Goal: Find specific page/section: Find specific page/section

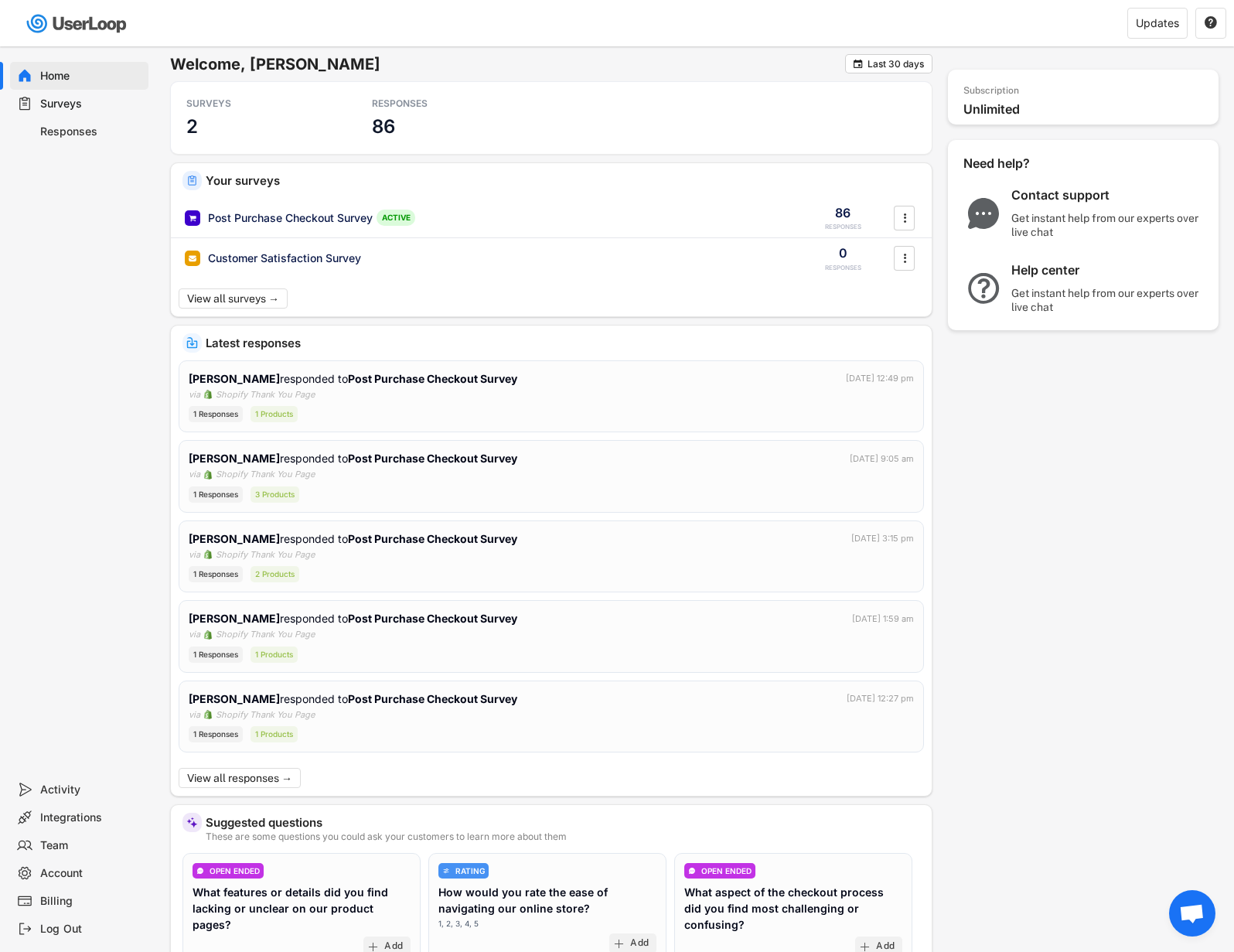
click at [103, 142] on div "Responses" at bounding box center [79, 131] width 138 height 28
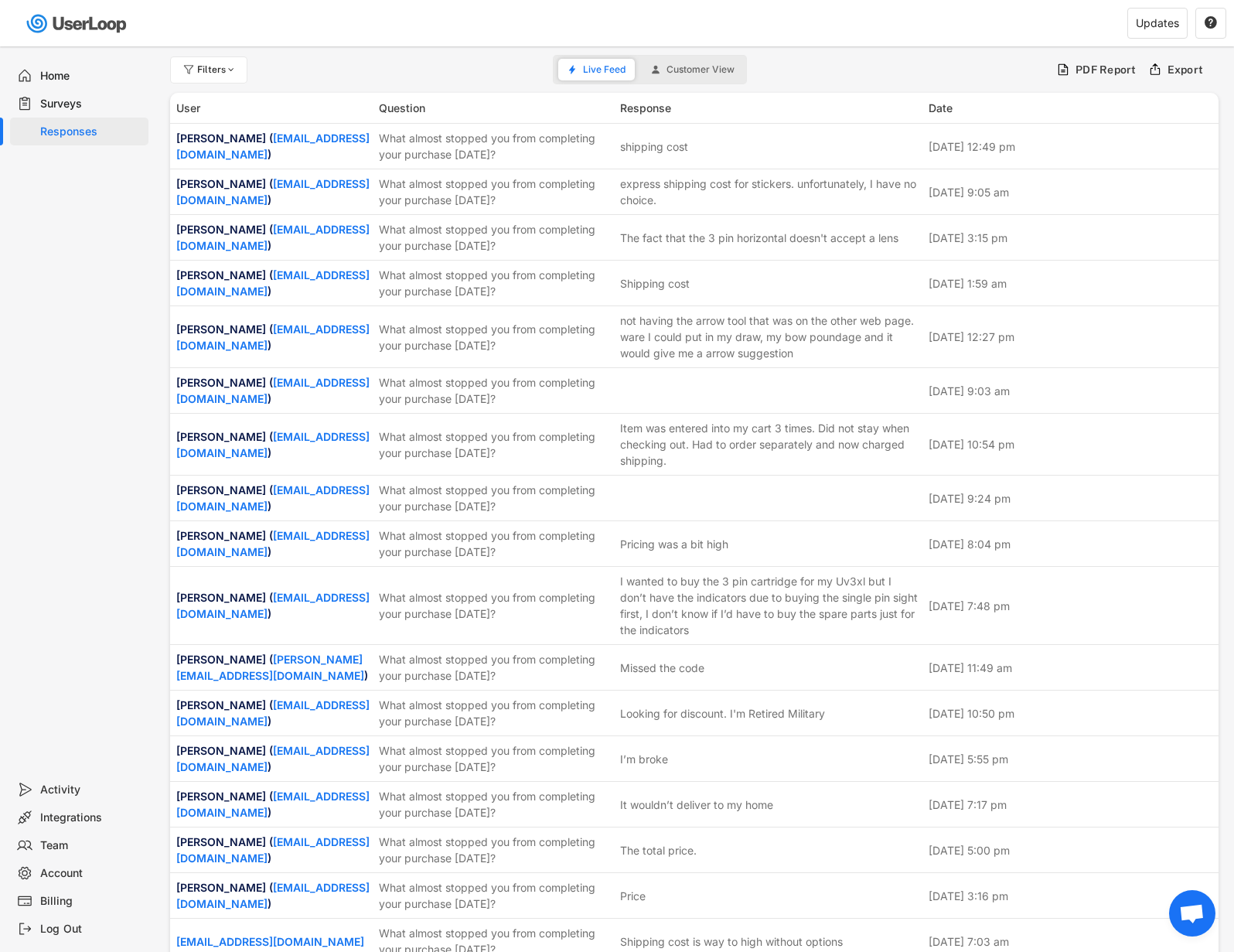
click at [87, 102] on div "Surveys" at bounding box center [91, 103] width 102 height 15
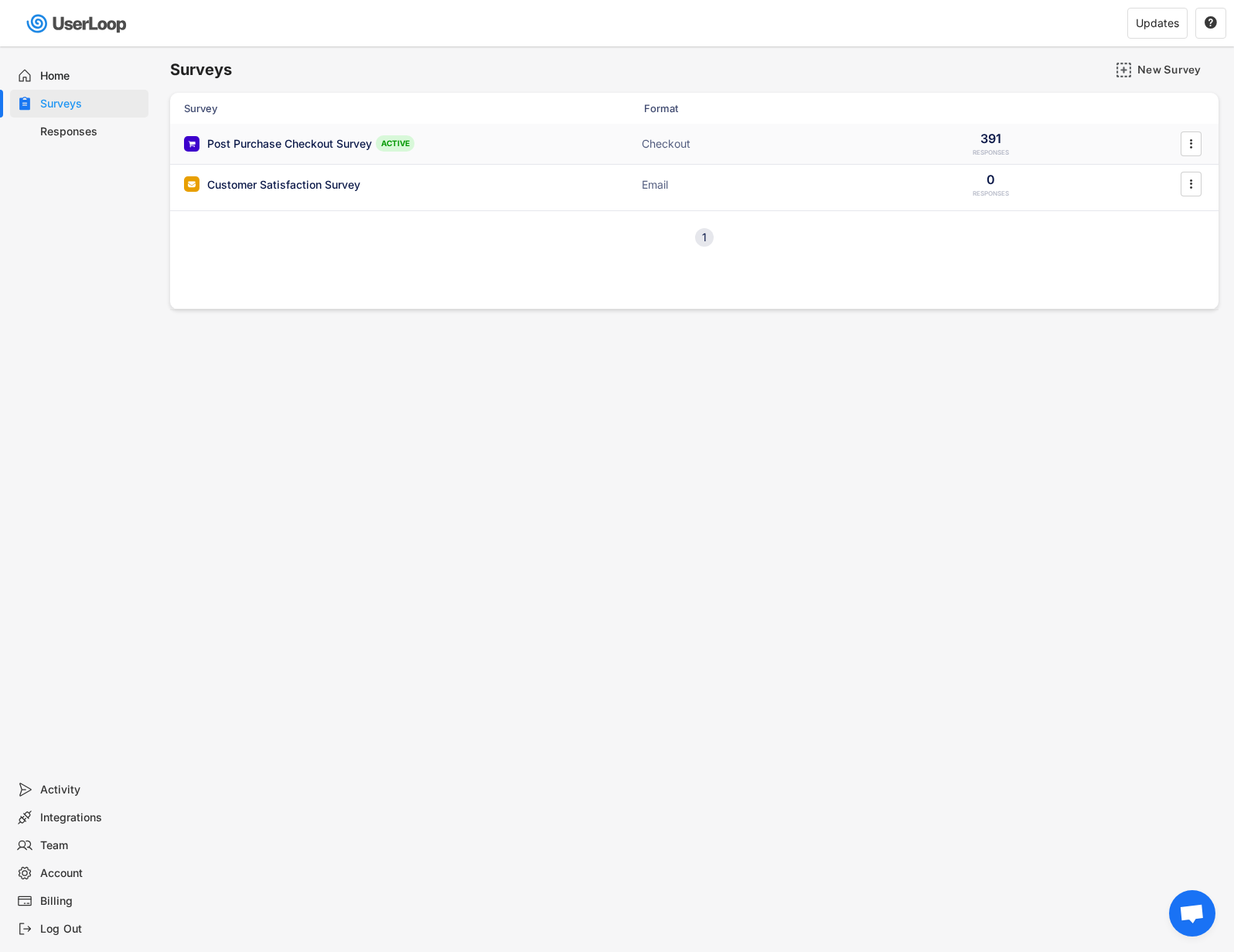
click at [291, 145] on div "Post Purchase Checkout Survey" at bounding box center [289, 144] width 165 height 16
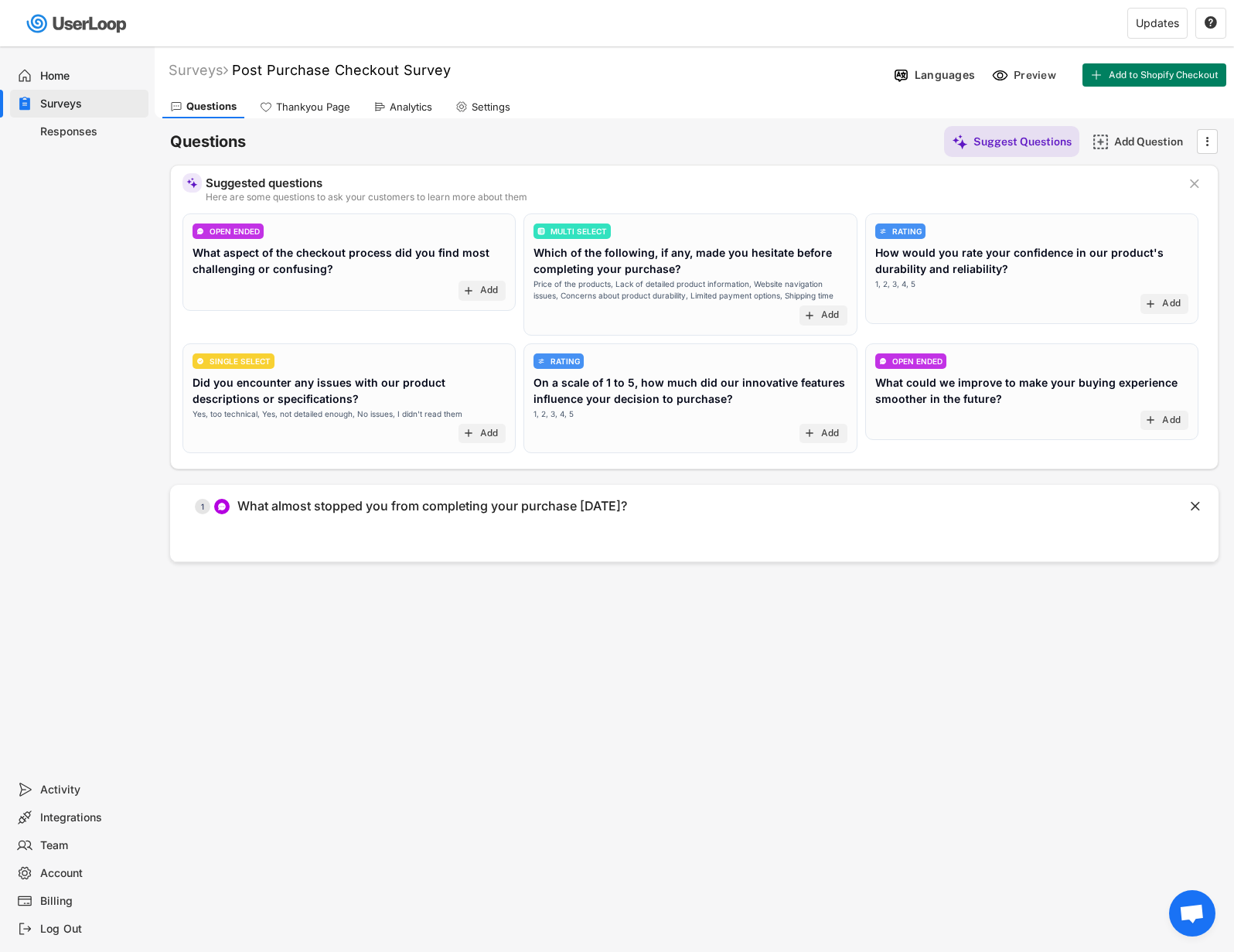
click at [310, 115] on div "Thankyou Page" at bounding box center [305, 106] width 106 height 23
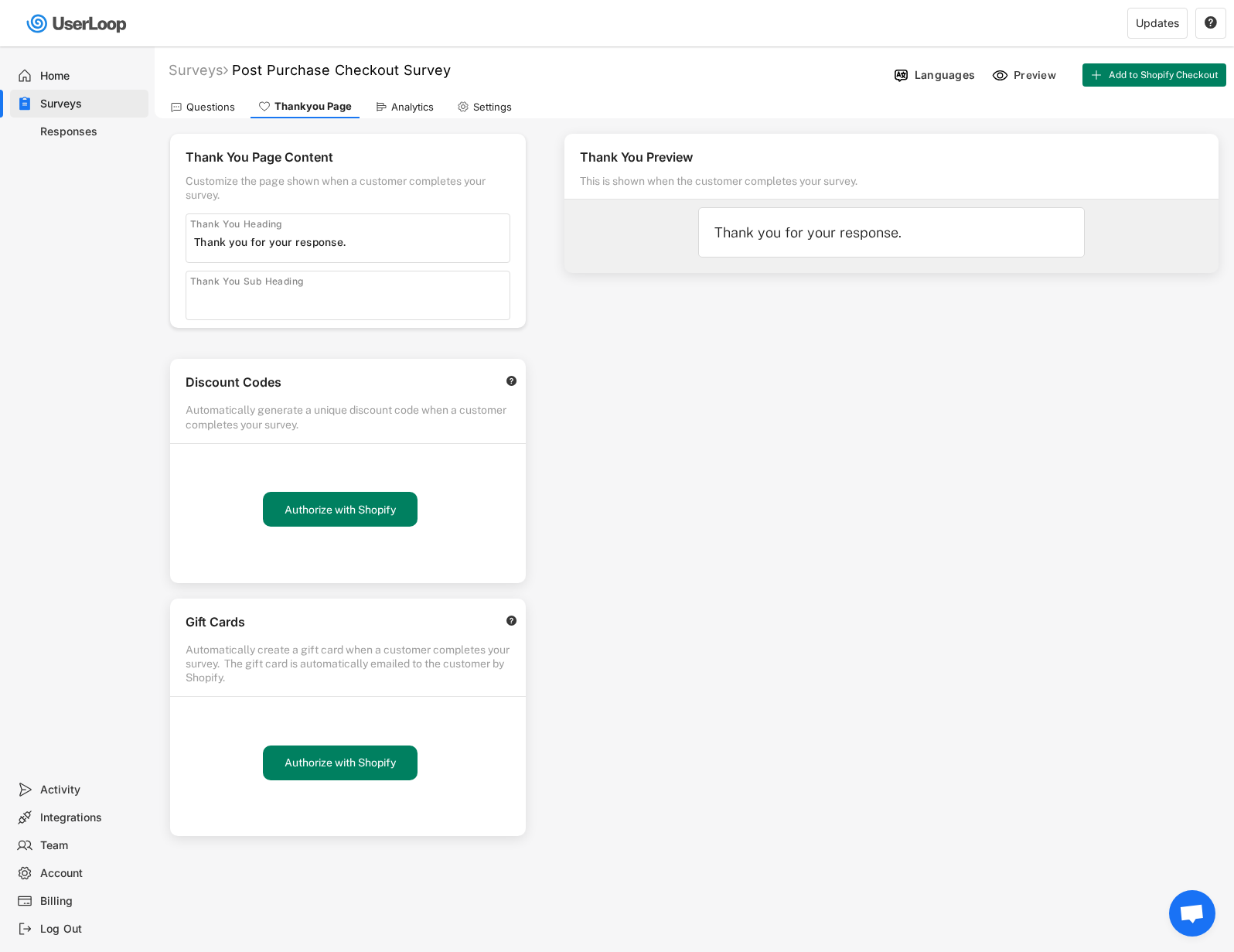
click at [90, 127] on div "Responses" at bounding box center [91, 132] width 102 height 15
